Goal: Browse casually: Explore the website without a specific task or goal

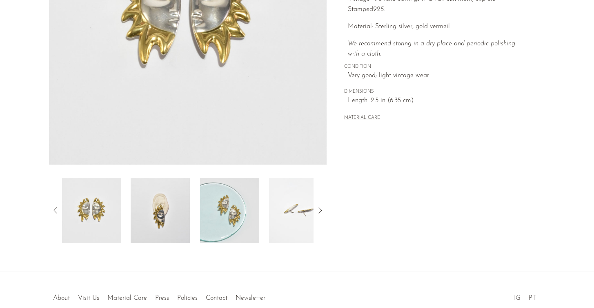
scroll to position [200, 0]
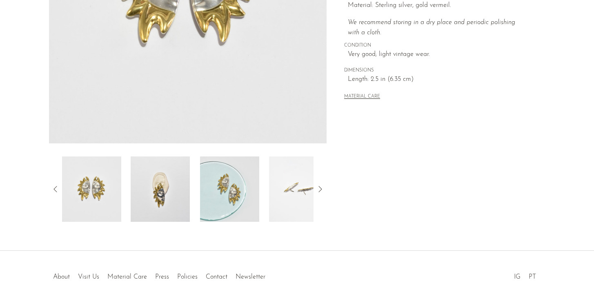
click at [146, 197] on img at bounding box center [160, 188] width 59 height 65
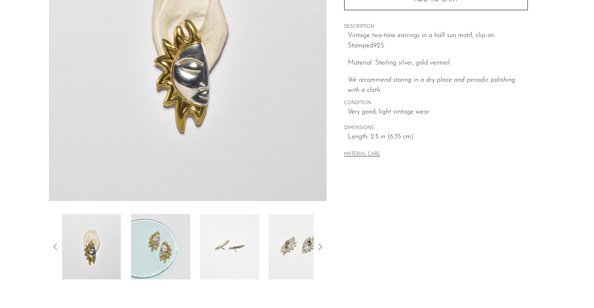
scroll to position [147, 0]
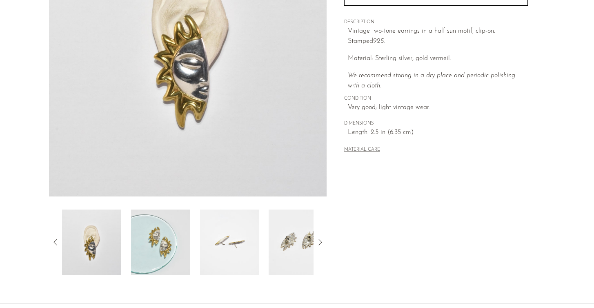
click at [205, 230] on img at bounding box center [229, 241] width 59 height 65
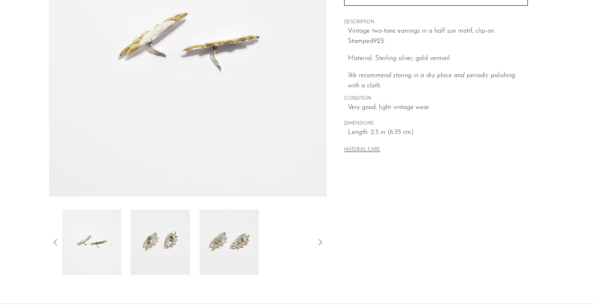
click at [203, 237] on img at bounding box center [228, 241] width 59 height 65
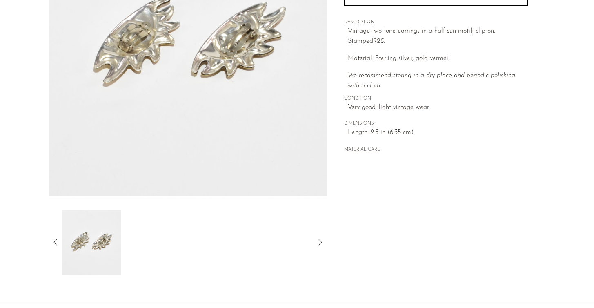
click at [54, 241] on icon at bounding box center [54, 242] width 3 height 6
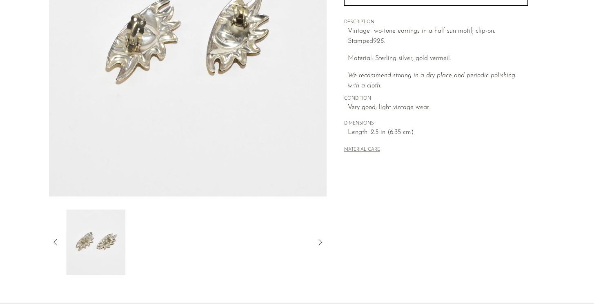
click at [54, 241] on icon at bounding box center [54, 242] width 3 height 6
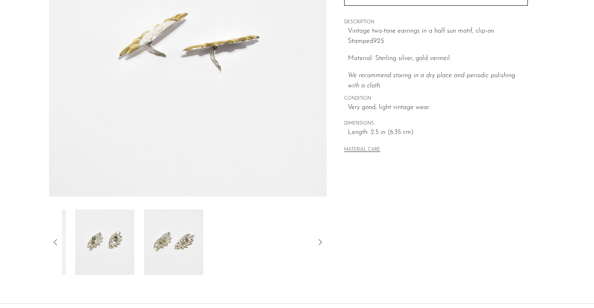
click at [54, 241] on icon at bounding box center [54, 242] width 3 height 6
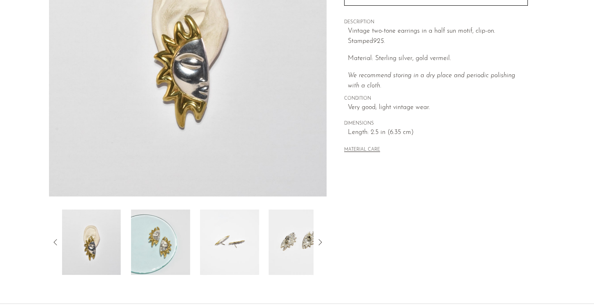
click at [103, 248] on img at bounding box center [91, 241] width 59 height 65
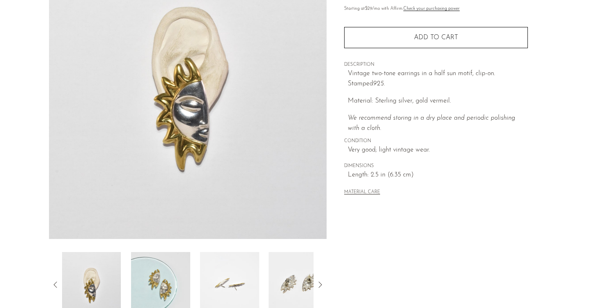
scroll to position [83, 0]
